Goal: Task Accomplishment & Management: Manage account settings

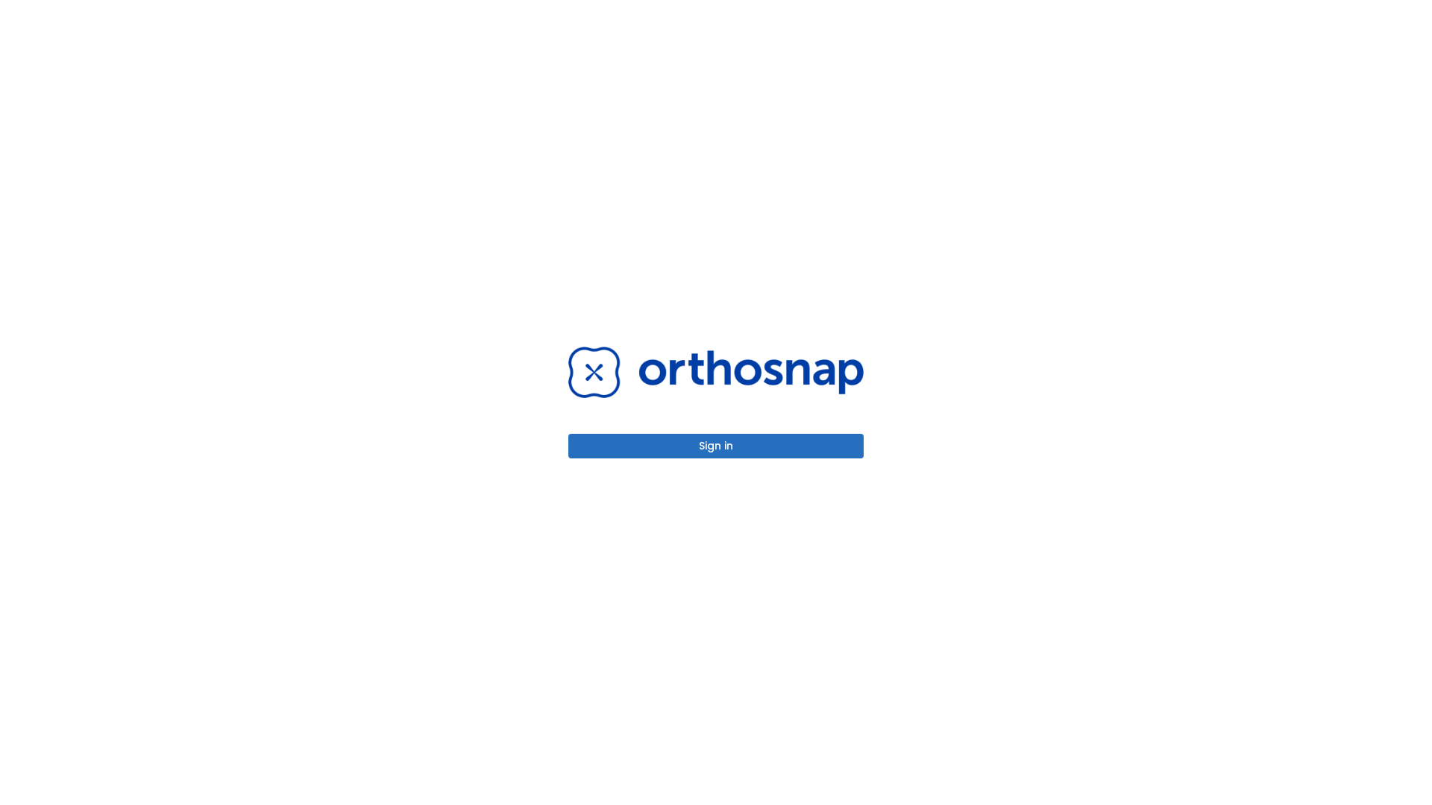
click at [716, 446] on button "Sign in" at bounding box center [715, 446] width 295 height 25
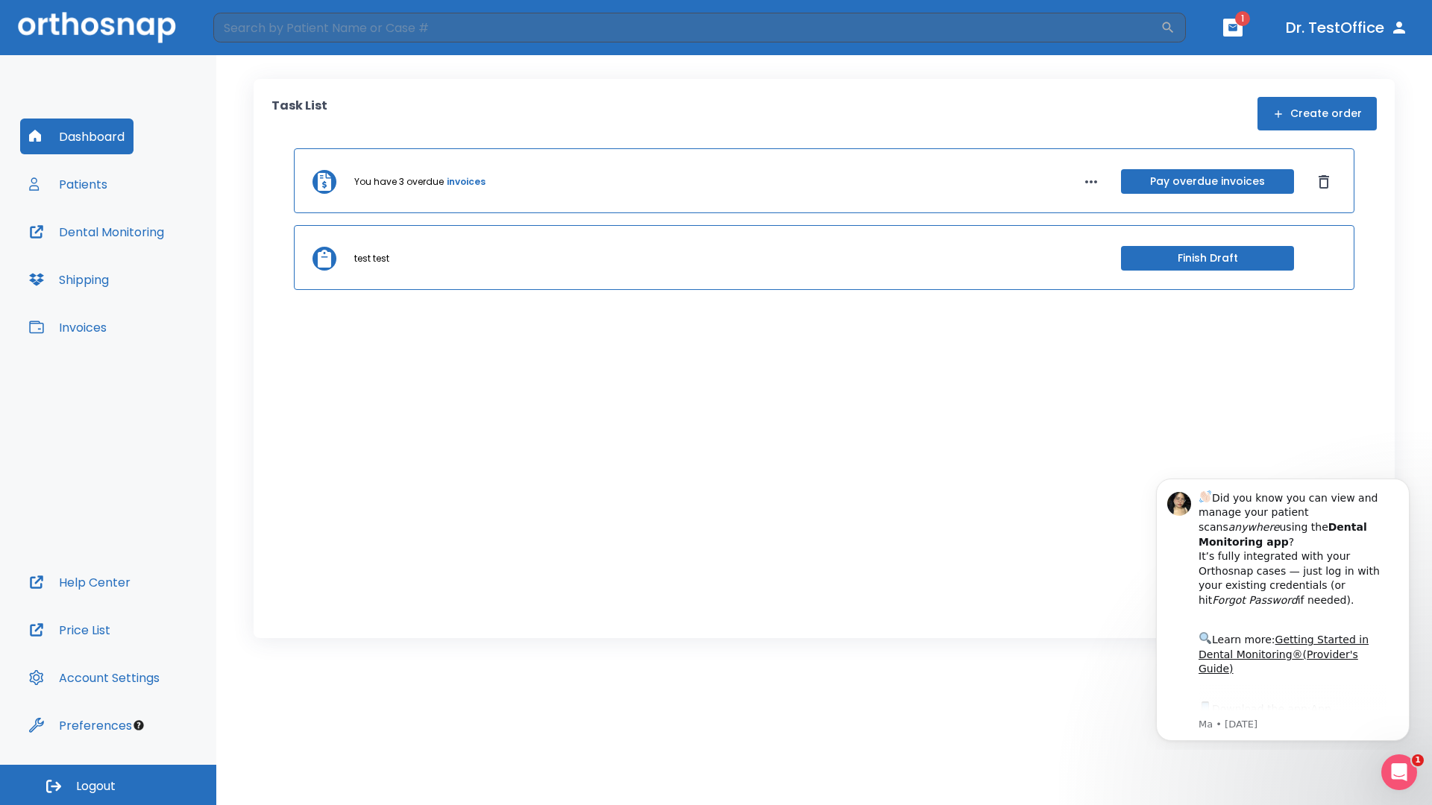
click at [108, 785] on span "Logout" at bounding box center [96, 787] width 40 height 16
